Goal: Task Accomplishment & Management: Complete application form

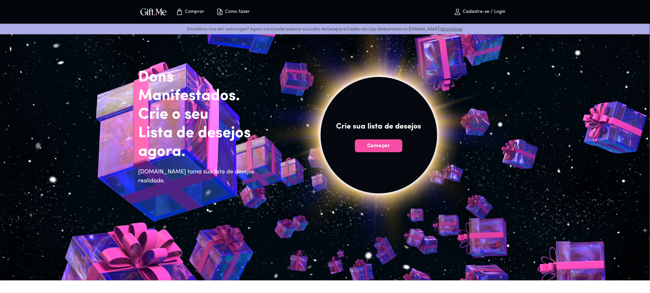
click at [392, 146] on span "Começar" at bounding box center [378, 145] width 47 height 7
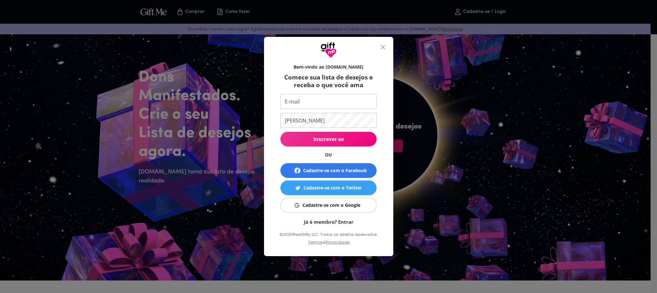
click at [333, 96] on input "E-mail" at bounding box center [327, 101] width 94 height 15
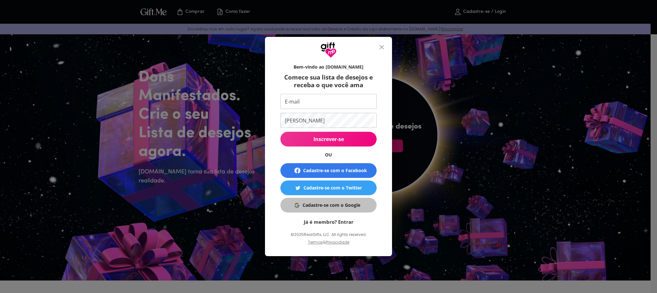
click at [352, 208] on font "Cadastre-se com o Google" at bounding box center [331, 205] width 58 height 6
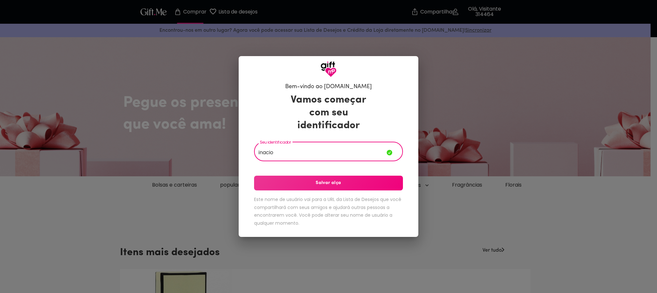
type input "inacio"
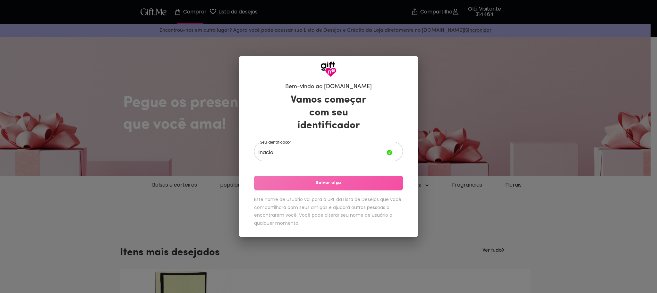
click at [348, 187] on button "Salvar alça" at bounding box center [328, 183] width 149 height 15
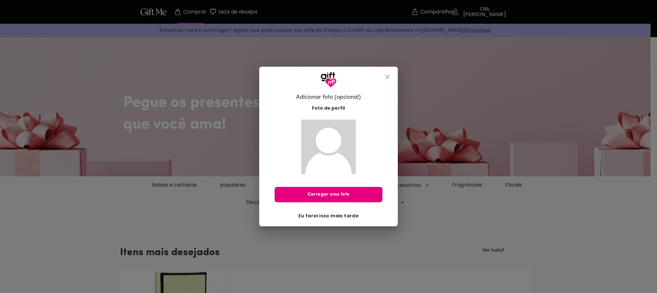
click at [332, 216] on font "Eu farei isso mais tarde" at bounding box center [328, 216] width 61 height 6
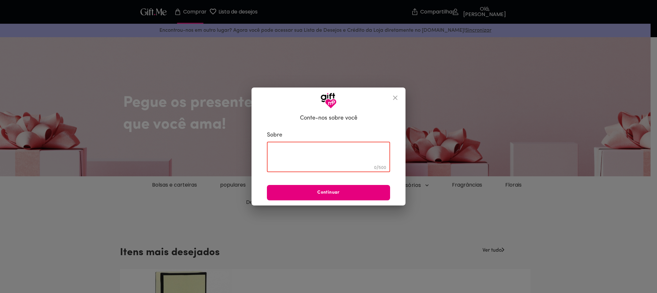
click at [340, 151] on textarea at bounding box center [328, 157] width 114 height 18
click at [396, 97] on icon "fechar" at bounding box center [395, 98] width 8 height 8
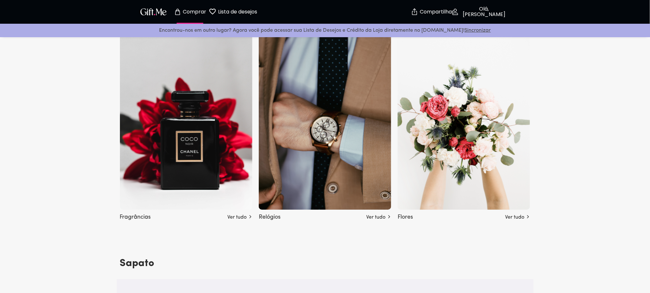
scroll to position [769, 0]
